Goal: Task Accomplishment & Management: Use online tool/utility

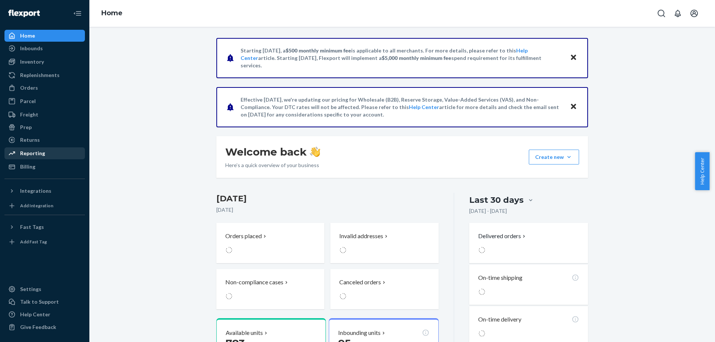
click at [36, 151] on div "Reporting" at bounding box center [32, 153] width 25 height 7
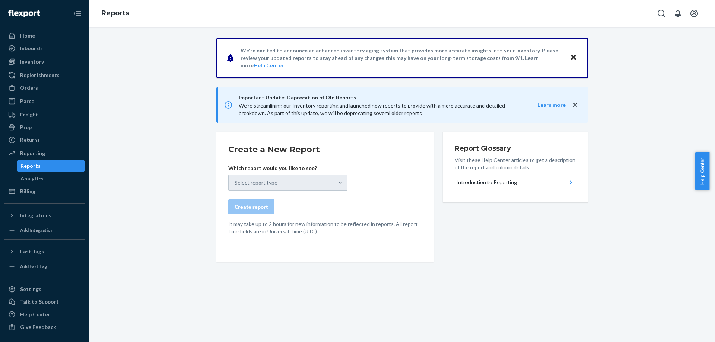
click at [26, 165] on div "Reports" at bounding box center [30, 165] width 20 height 7
click at [339, 184] on div "Select report type" at bounding box center [287, 183] width 119 height 16
click at [572, 107] on icon "close" at bounding box center [575, 104] width 7 height 7
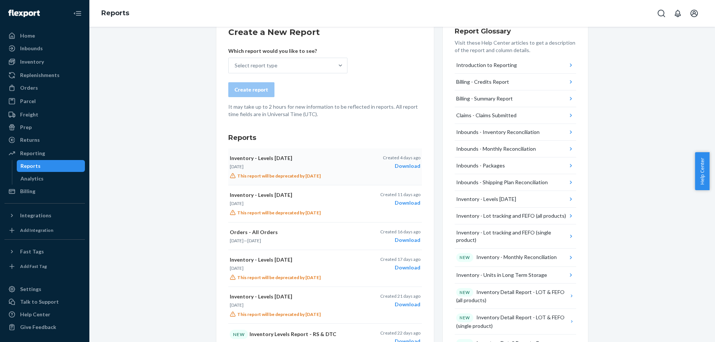
scroll to position [74, 0]
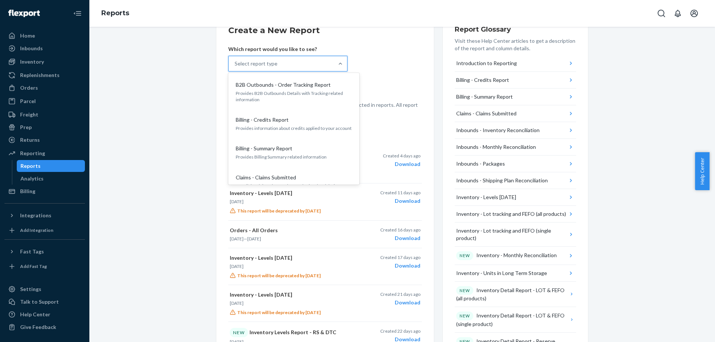
click at [329, 61] on div "Select report type" at bounding box center [281, 63] width 105 height 15
click at [235, 61] on input "option B2B Outbounds - Order Tracking Report focused, 1 of 30. 30 results avail…" at bounding box center [235, 63] width 1 height 7
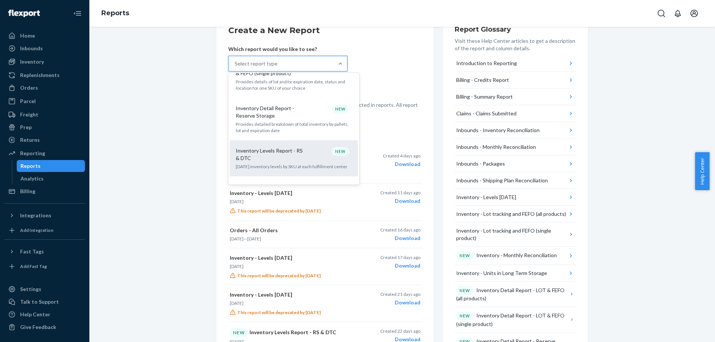
scroll to position [410, 0]
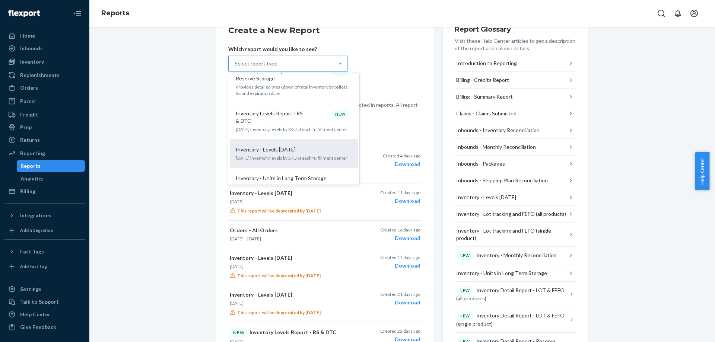
click at [289, 146] on div "Inventory - Levels [DATE]" at bounding box center [292, 149] width 119 height 7
click at [235, 67] on input "option Inventory - Levels [DATE] focused, 14 of 30. 30 results available. Use U…" at bounding box center [235, 63] width 1 height 7
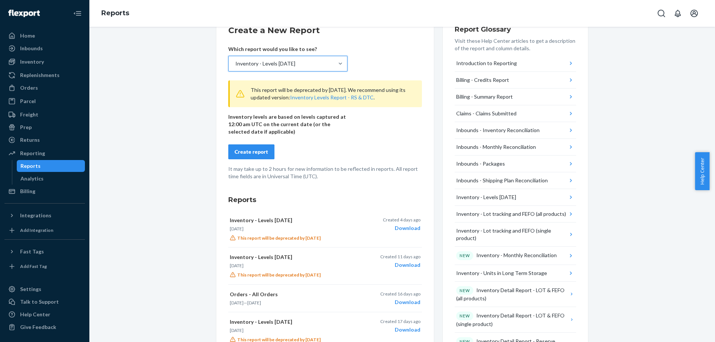
click at [256, 149] on div "Create report" at bounding box center [252, 151] width 34 height 7
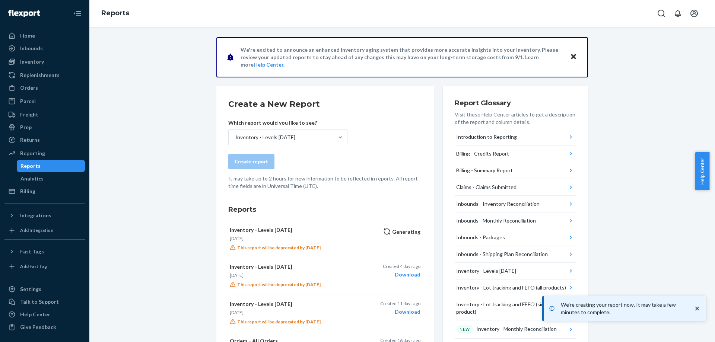
scroll to position [0, 0]
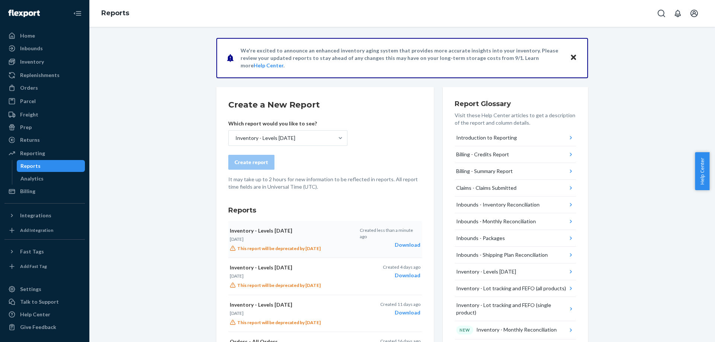
click at [406, 241] on div "Download" at bounding box center [390, 244] width 61 height 7
